Goal: Information Seeking & Learning: Find specific fact

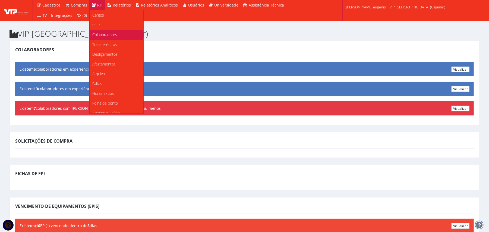
click at [104, 37] on link "Colaboradores" at bounding box center [117, 35] width 54 height 10
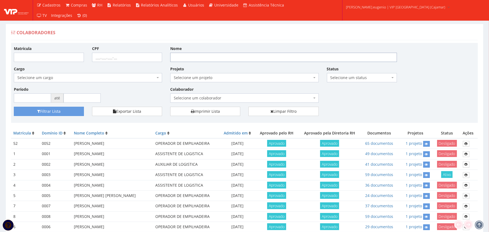
click at [263, 57] on input "Nome" at bounding box center [283, 57] width 227 height 9
type input "diego"
click at [14, 107] on button "Filtrar Lista" at bounding box center [49, 111] width 70 height 9
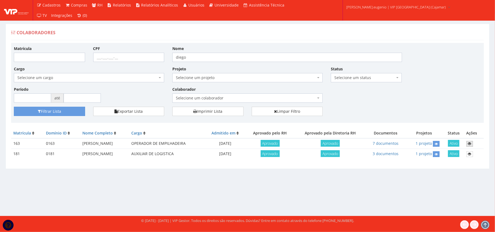
click at [470, 143] on icon at bounding box center [469, 144] width 3 height 4
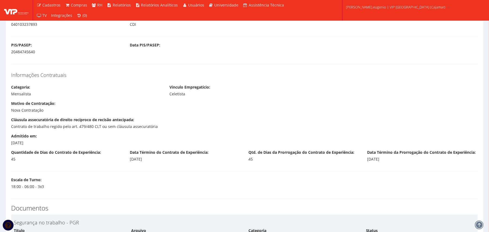
scroll to position [471, 0]
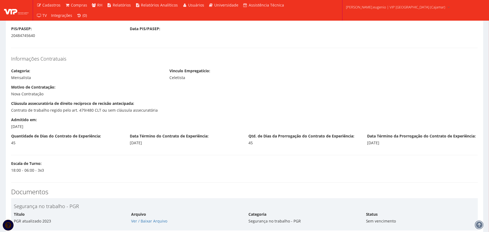
drag, startPoint x: 120, startPoint y: 142, endPoint x: 156, endPoint y: 143, distance: 36.7
click at [154, 143] on div "Quantidade de Dias do Contrato de Experiência: 45 Data Término do Contrato de E…" at bounding box center [244, 141] width 475 height 16
click at [157, 143] on div "04/07/2025" at bounding box center [185, 142] width 111 height 5
drag, startPoint x: 364, startPoint y: 145, endPoint x: 414, endPoint y: 145, distance: 50.5
click at [414, 145] on div "Quantidade de Dias do Contrato de Experiência: 45 Data Término do Contrato de E…" at bounding box center [244, 141] width 475 height 16
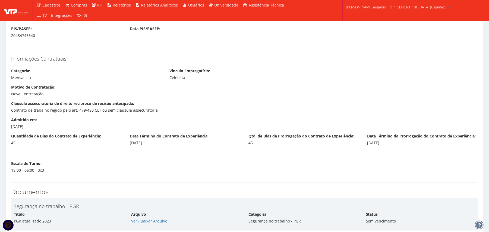
click at [439, 148] on div "Quantidade de Dias do Contrato de Experiência: 45 Data Término do Contrato de E…" at bounding box center [244, 141] width 475 height 16
click at [318, 97] on div "Motivo de Contratação: Nova Contratação" at bounding box center [244, 92] width 475 height 16
